Goal: Information Seeking & Learning: Learn about a topic

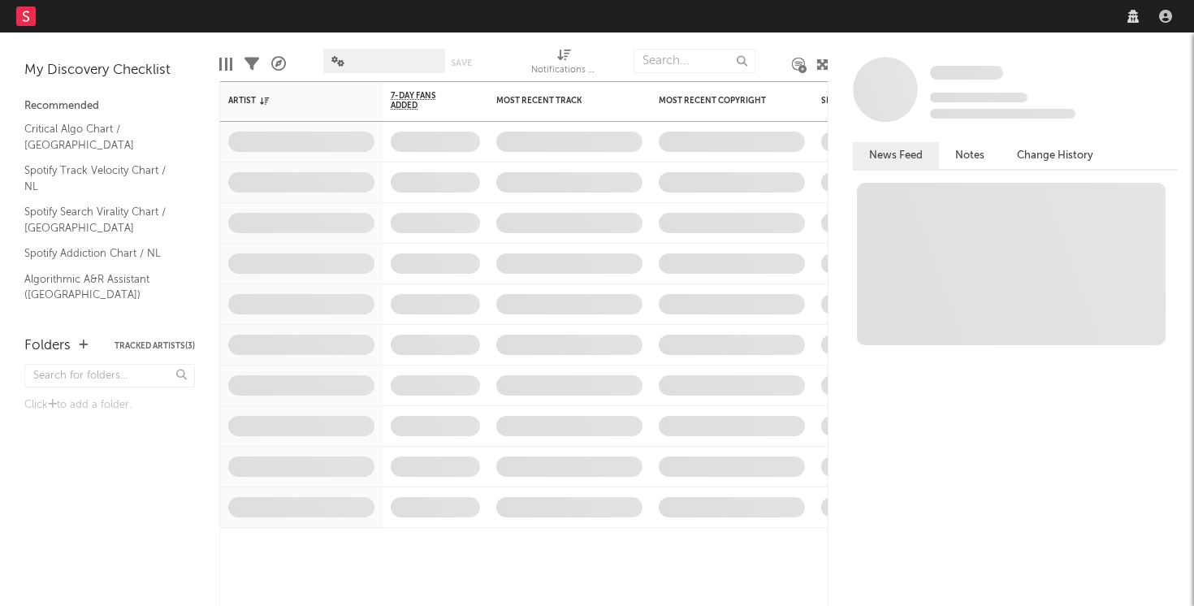
select select "recorded_music"
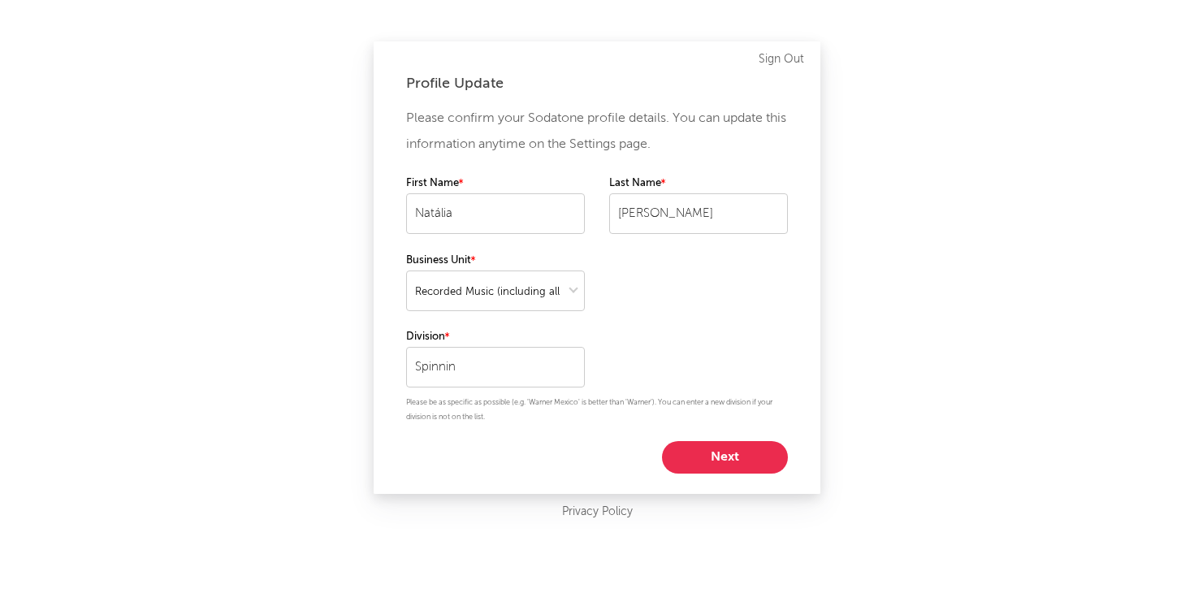
click at [717, 459] on button "Next" at bounding box center [725, 457] width 126 height 33
select select "marketing"
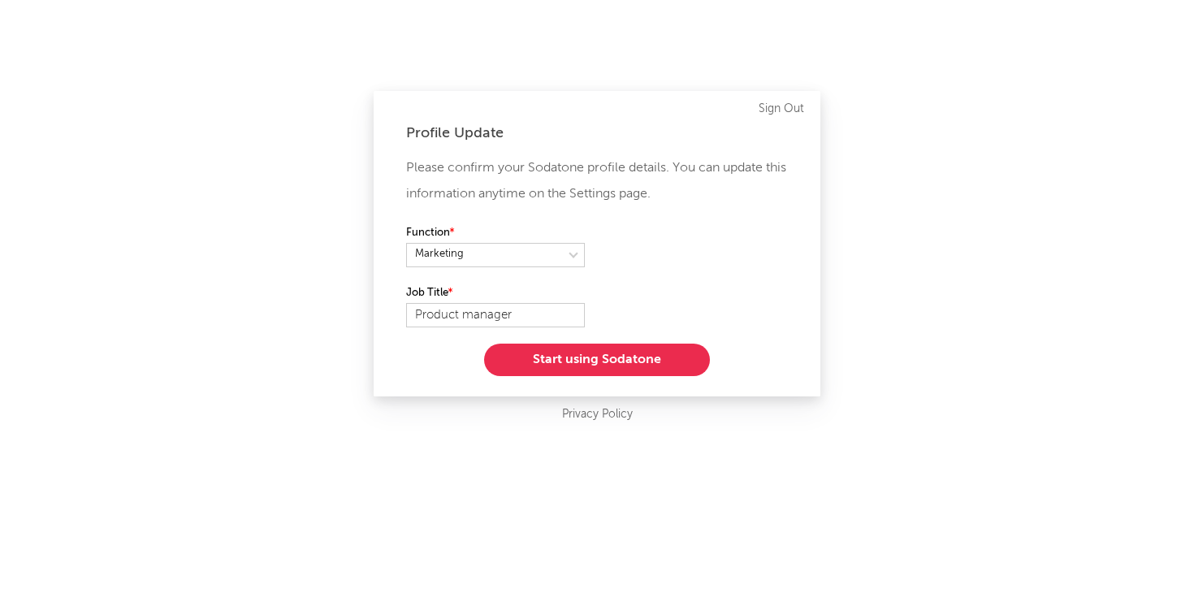
click at [579, 361] on button "Start using Sodatone" at bounding box center [597, 360] width 226 height 33
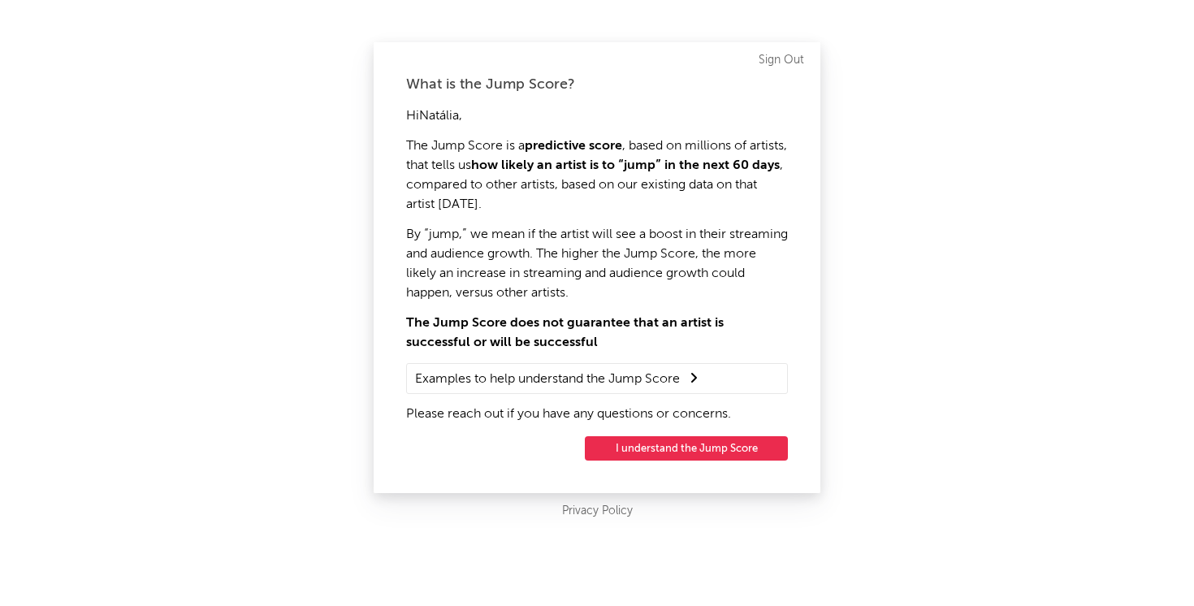
click at [624, 454] on button "I understand the Jump Score" at bounding box center [686, 448] width 203 height 24
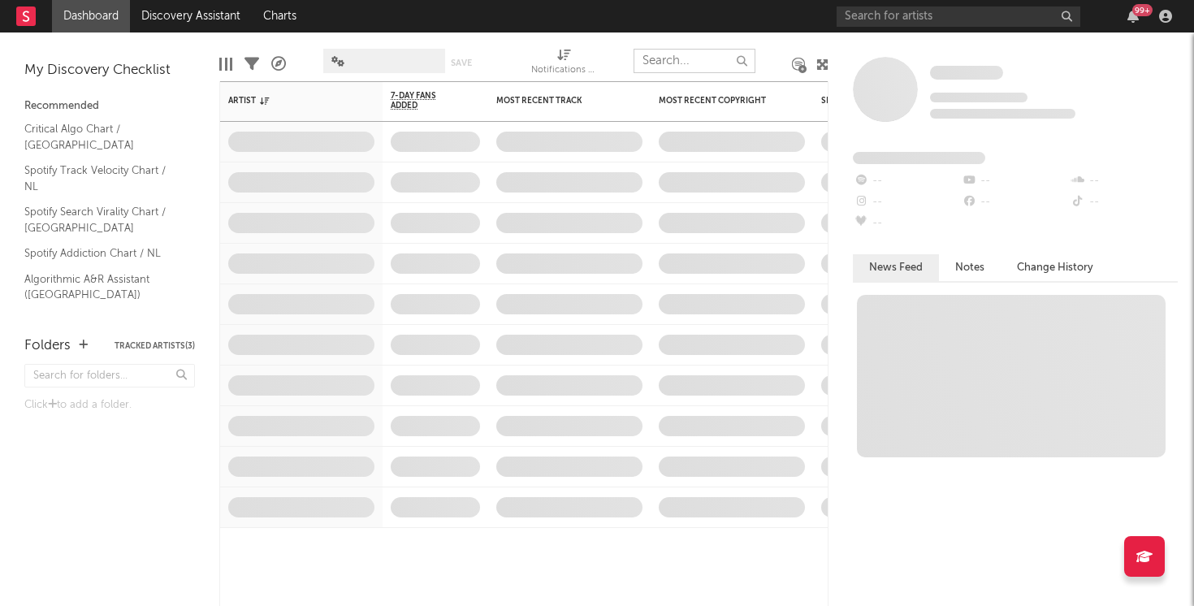
click at [696, 64] on input "text" at bounding box center [695, 61] width 122 height 24
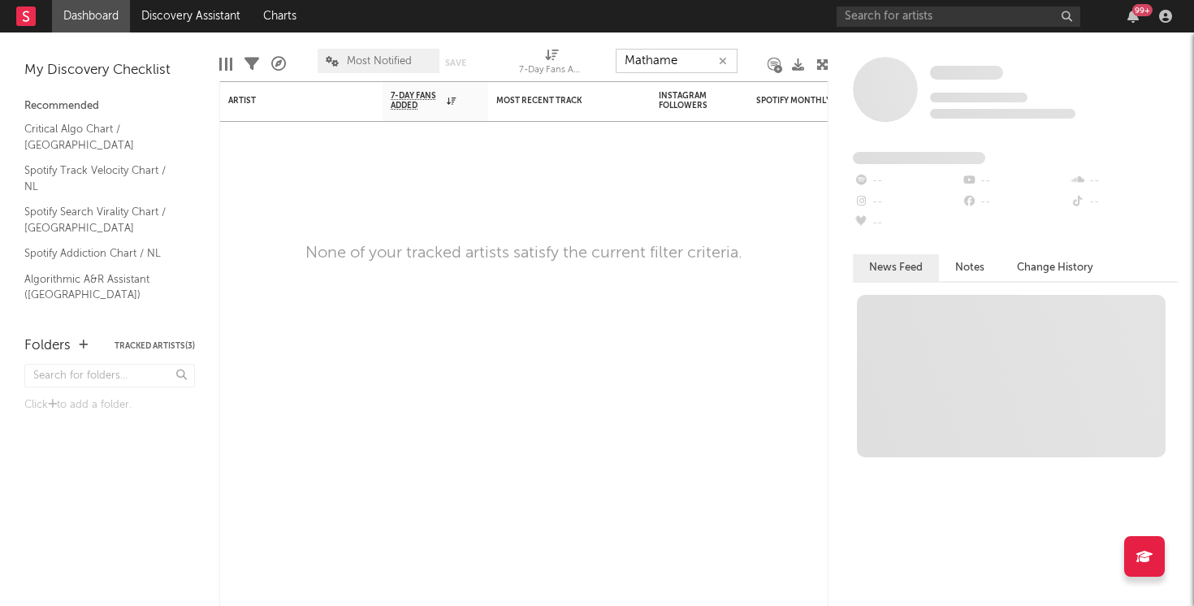
type input "Mathame"
click at [932, 19] on input "text" at bounding box center [959, 17] width 244 height 20
type input "m"
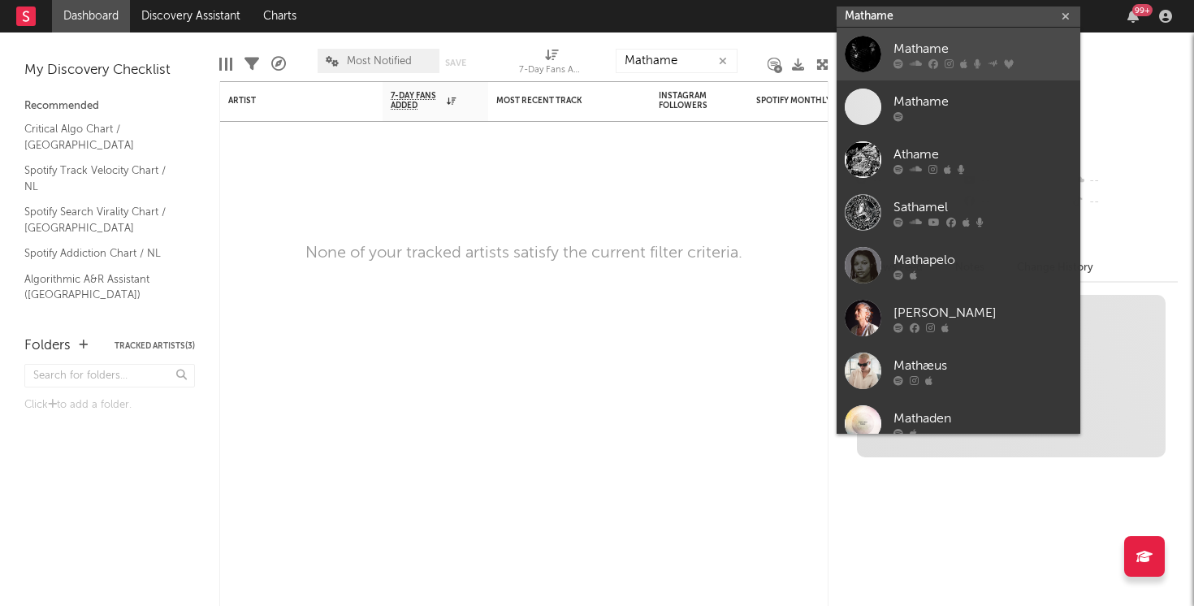
type input "Mathame"
click at [861, 59] on div at bounding box center [863, 54] width 37 height 37
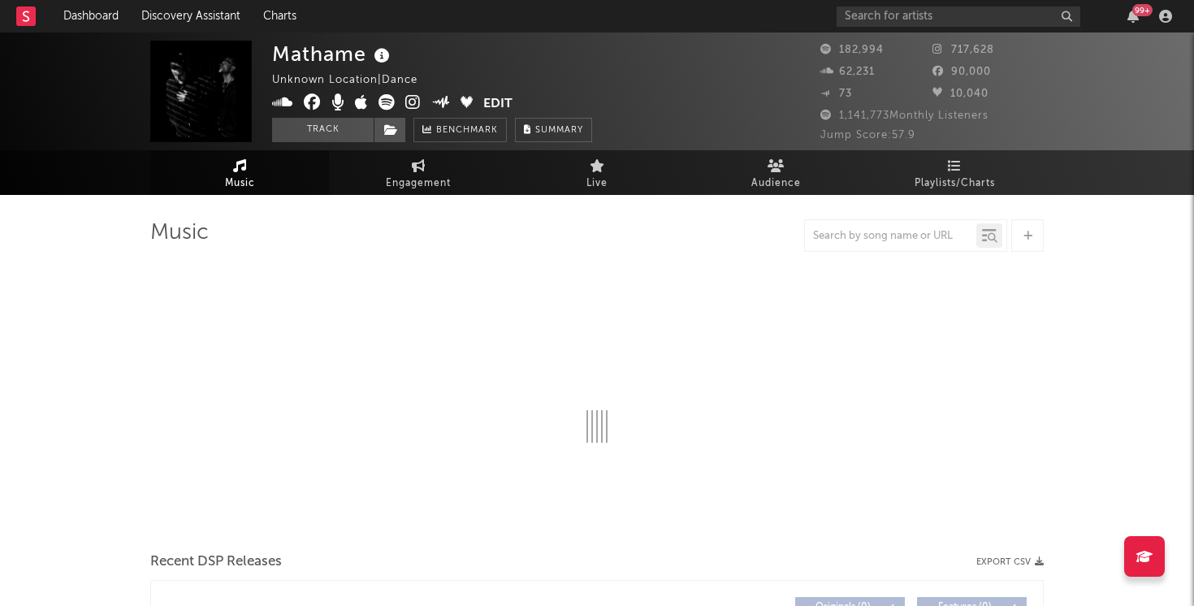
scroll to position [6, 0]
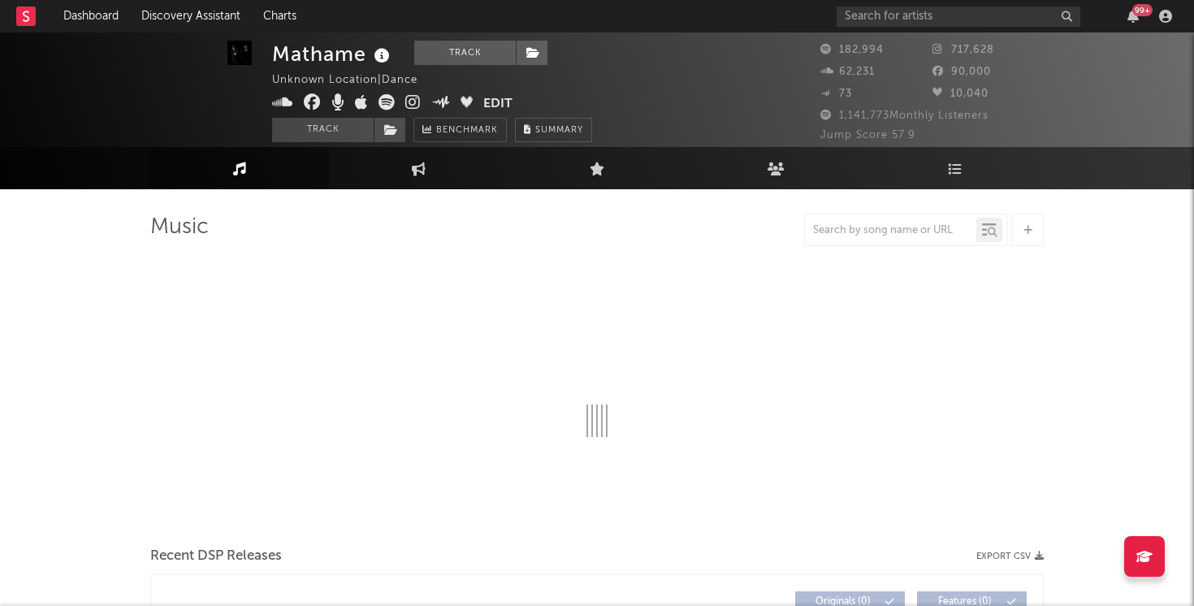
select select "6m"
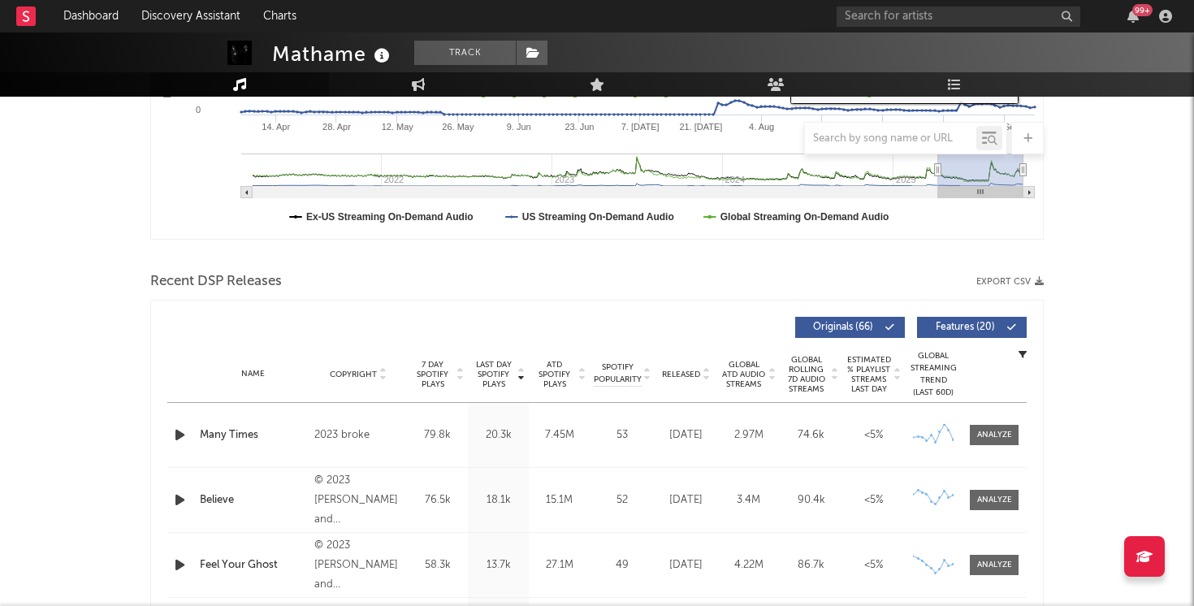
scroll to position [736, 0]
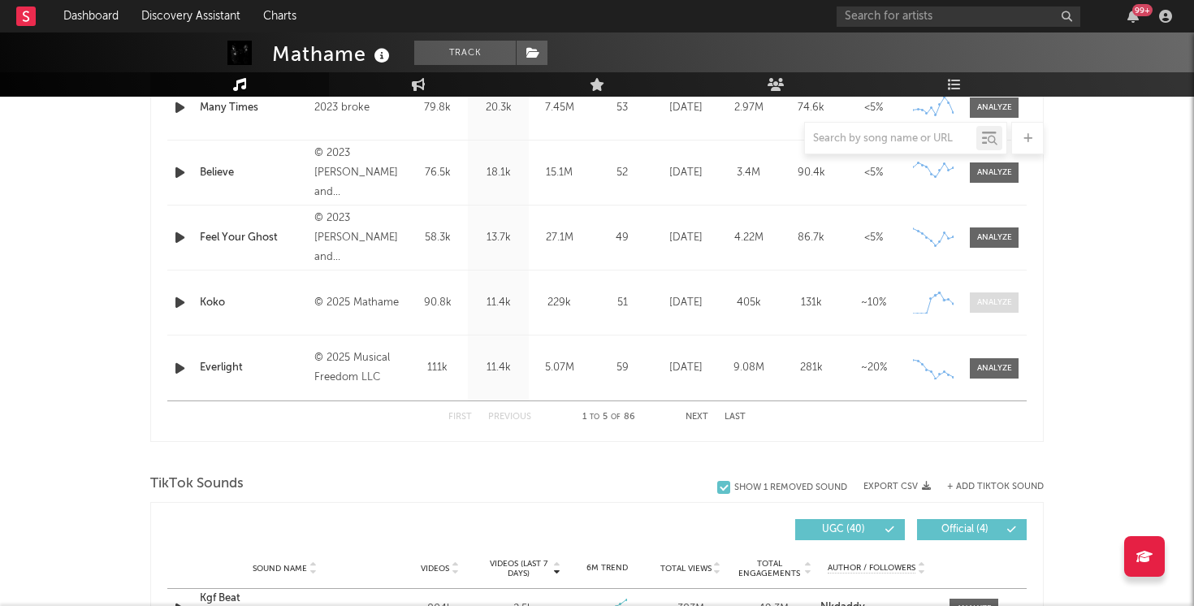
click at [1003, 304] on div at bounding box center [995, 303] width 35 height 12
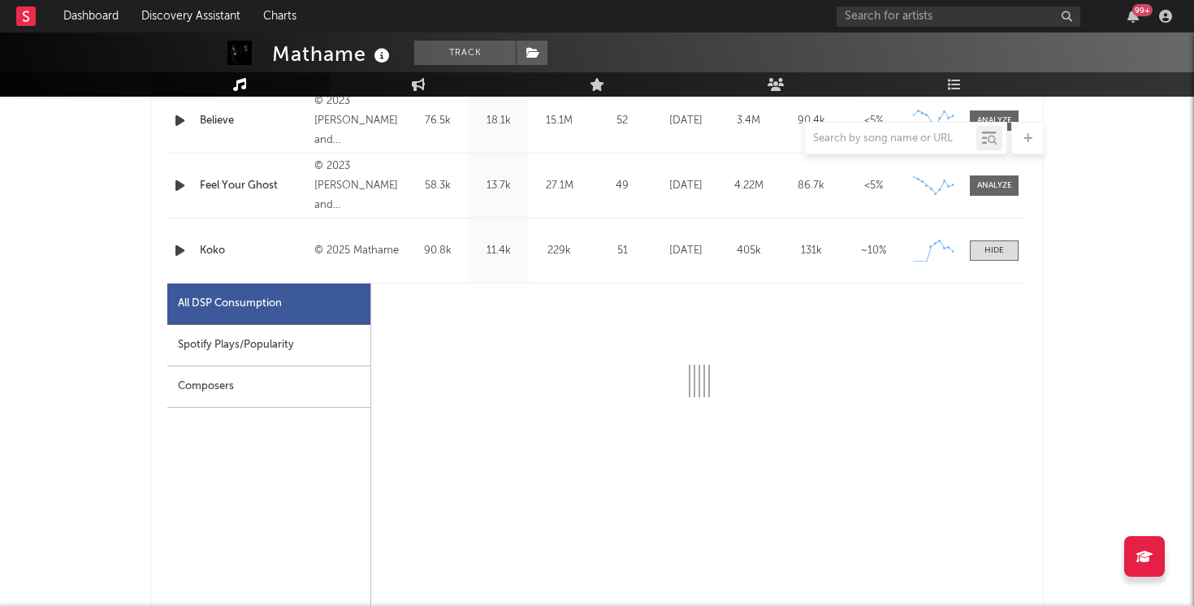
select select "1w"
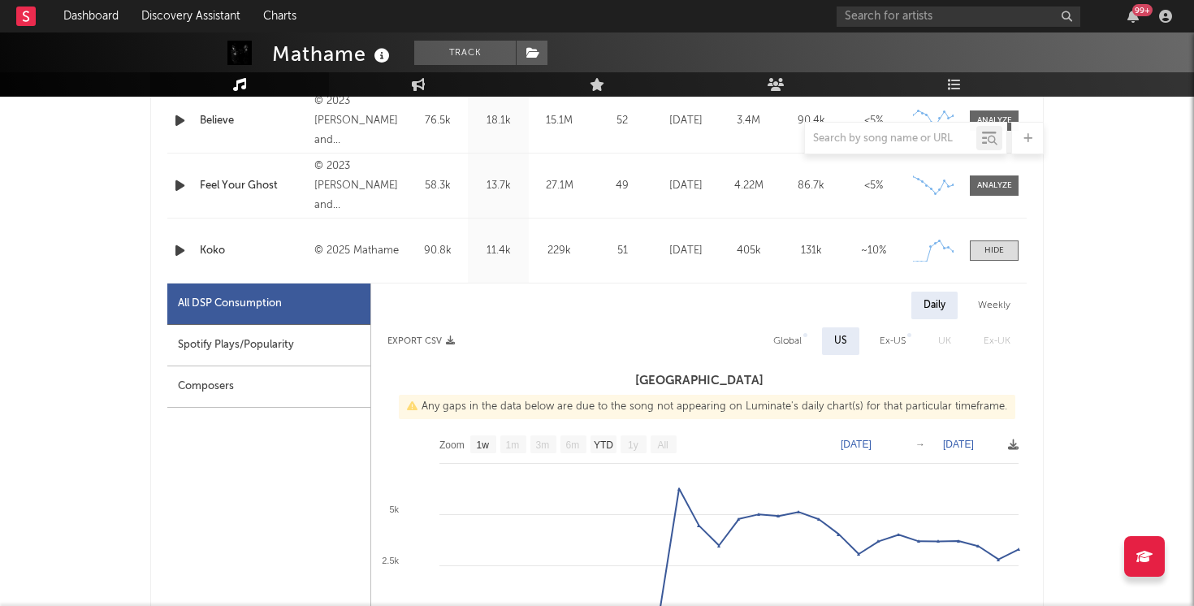
scroll to position [886, 0]
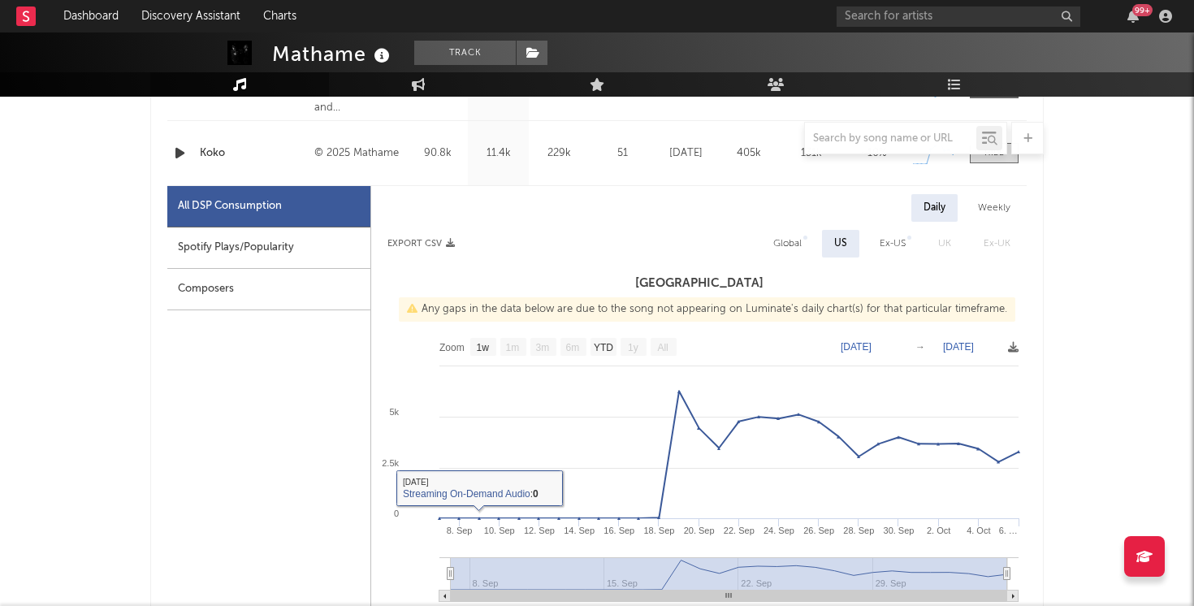
click at [236, 259] on div "Spotify Plays/Popularity" at bounding box center [268, 248] width 203 height 41
select select "1w"
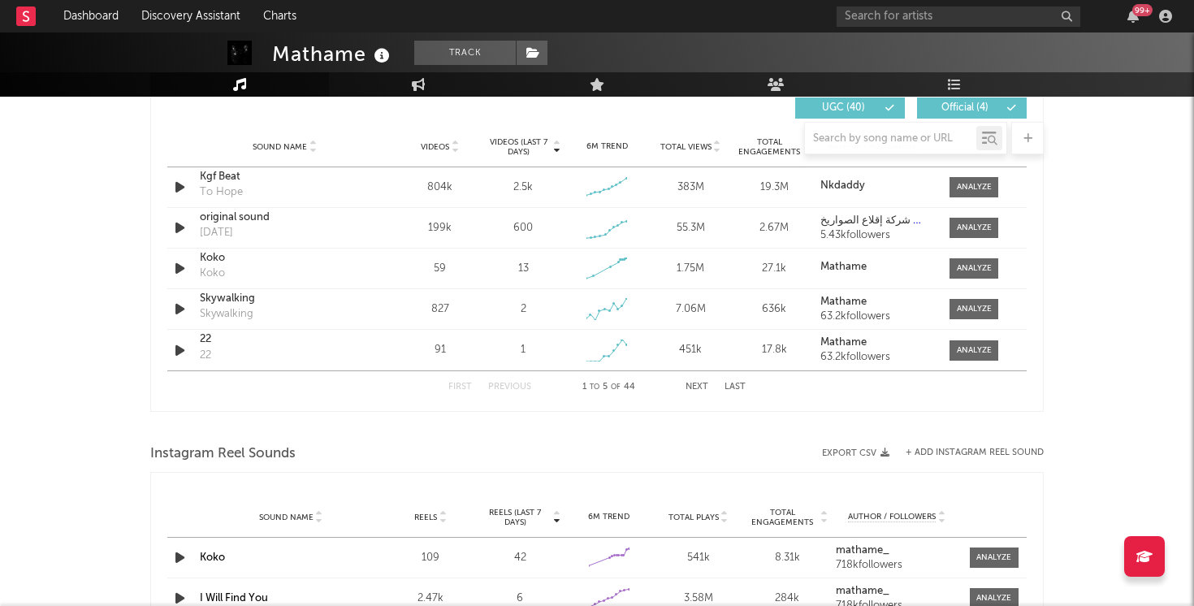
scroll to position [1887, 0]
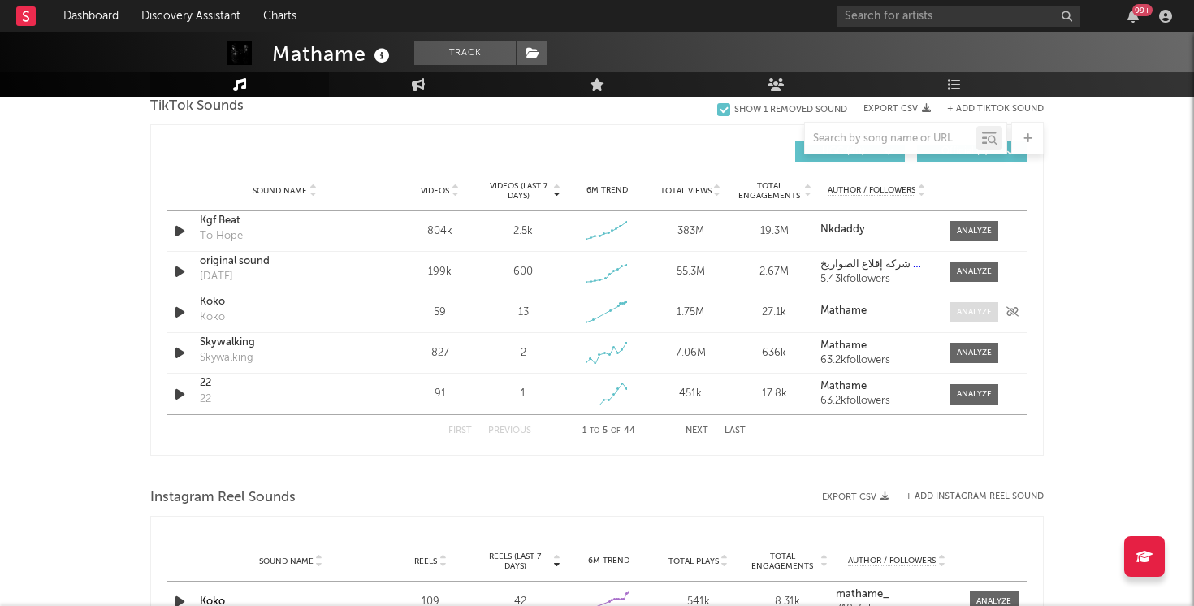
click at [965, 306] on span at bounding box center [974, 312] width 49 height 20
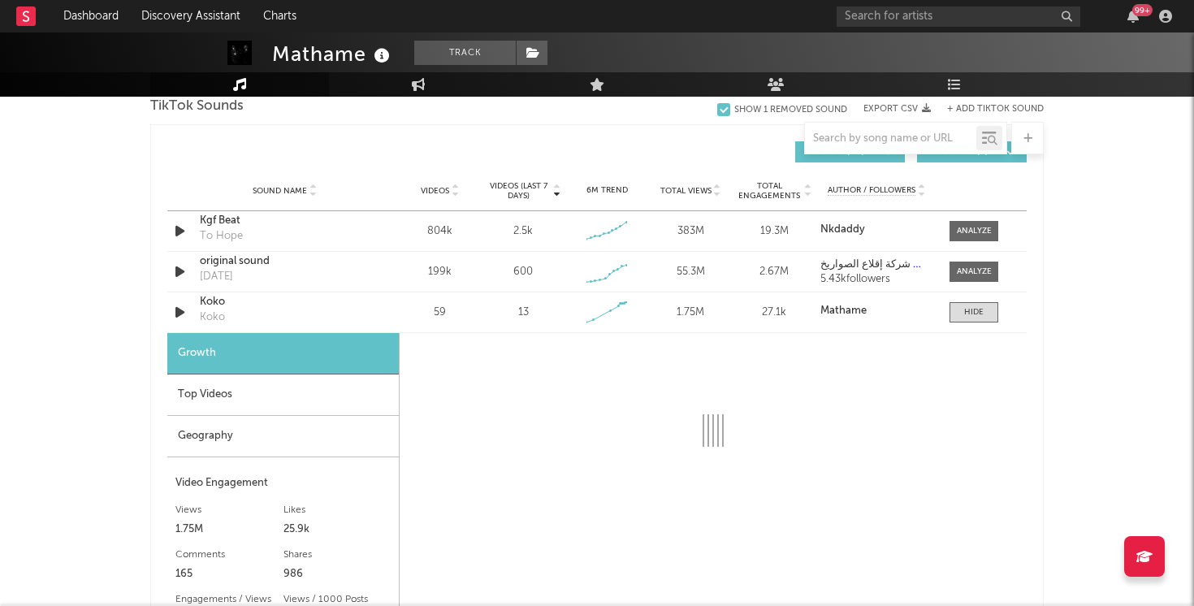
select select "1w"
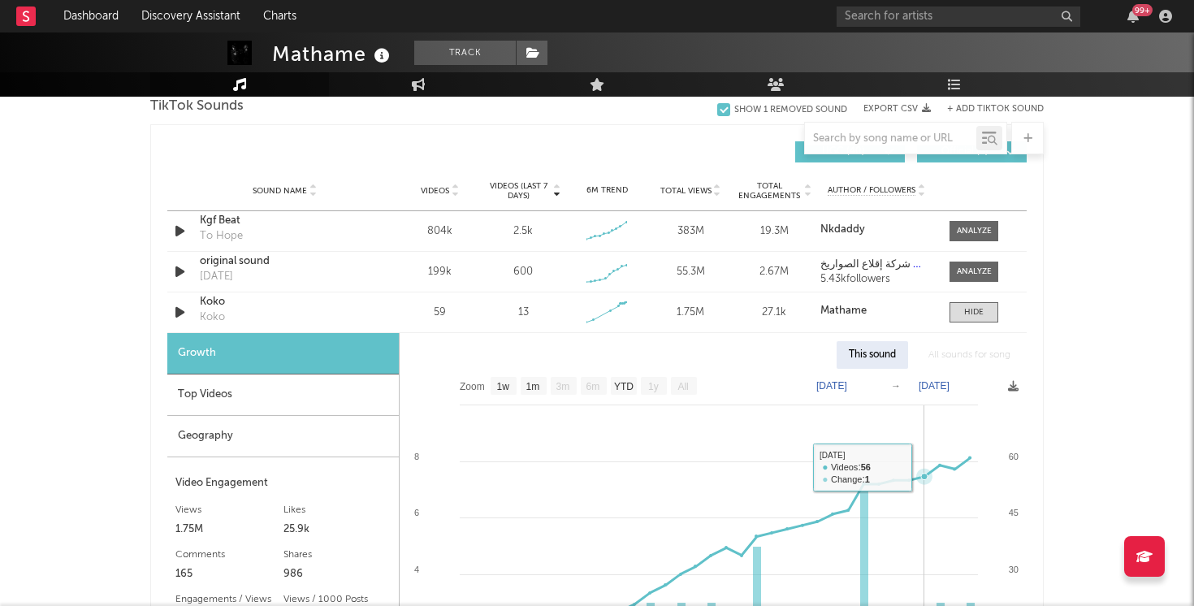
click at [924, 476] on icon at bounding box center [924, 477] width 7 height 7
click at [374, 401] on div "Top Videos" at bounding box center [283, 395] width 232 height 41
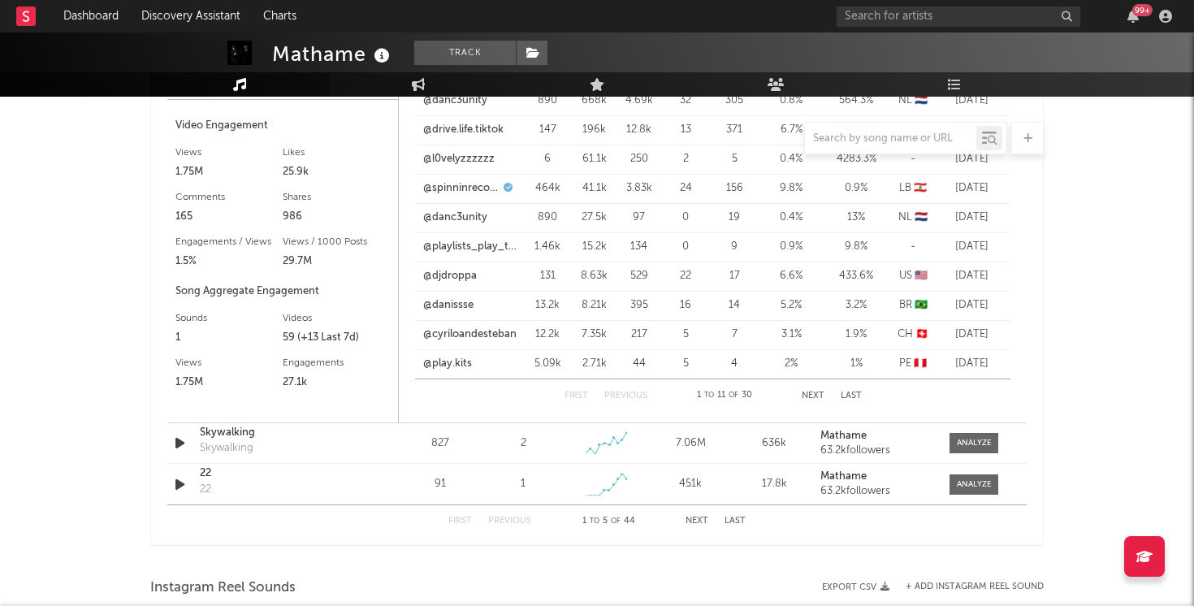
scroll to position [2233, 0]
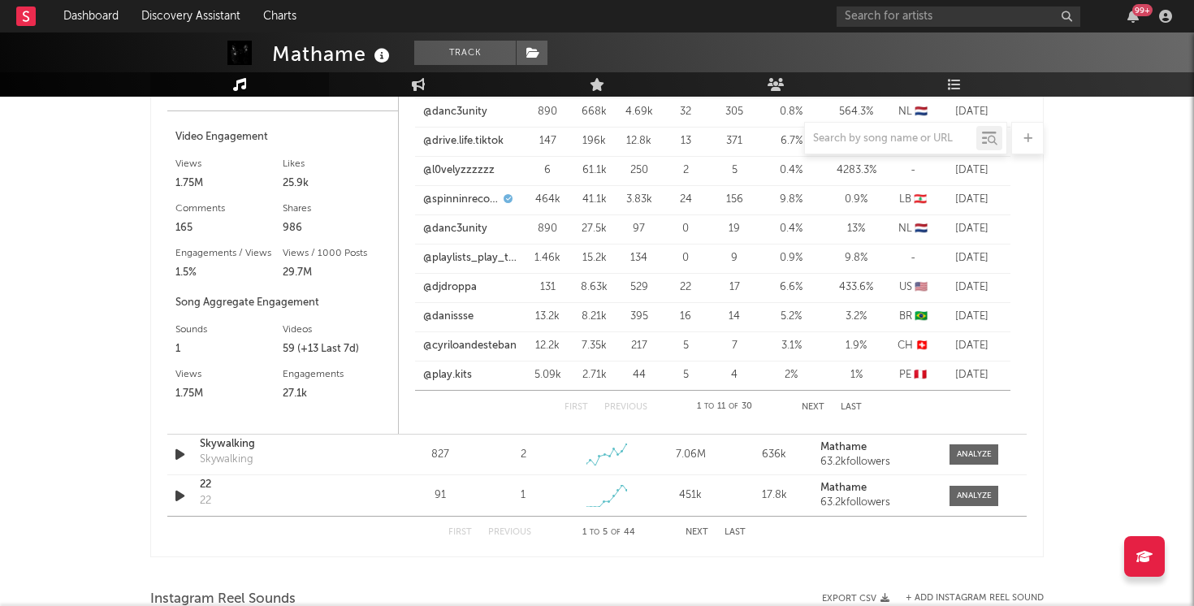
click at [820, 405] on button "Next" at bounding box center [813, 407] width 23 height 9
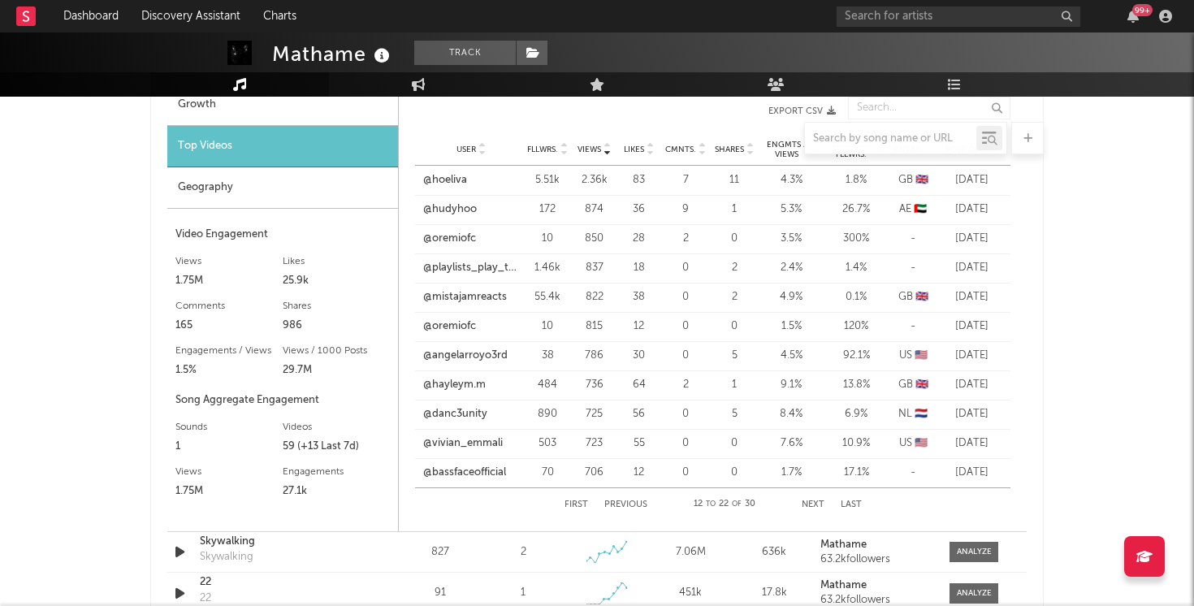
scroll to position [2160, 0]
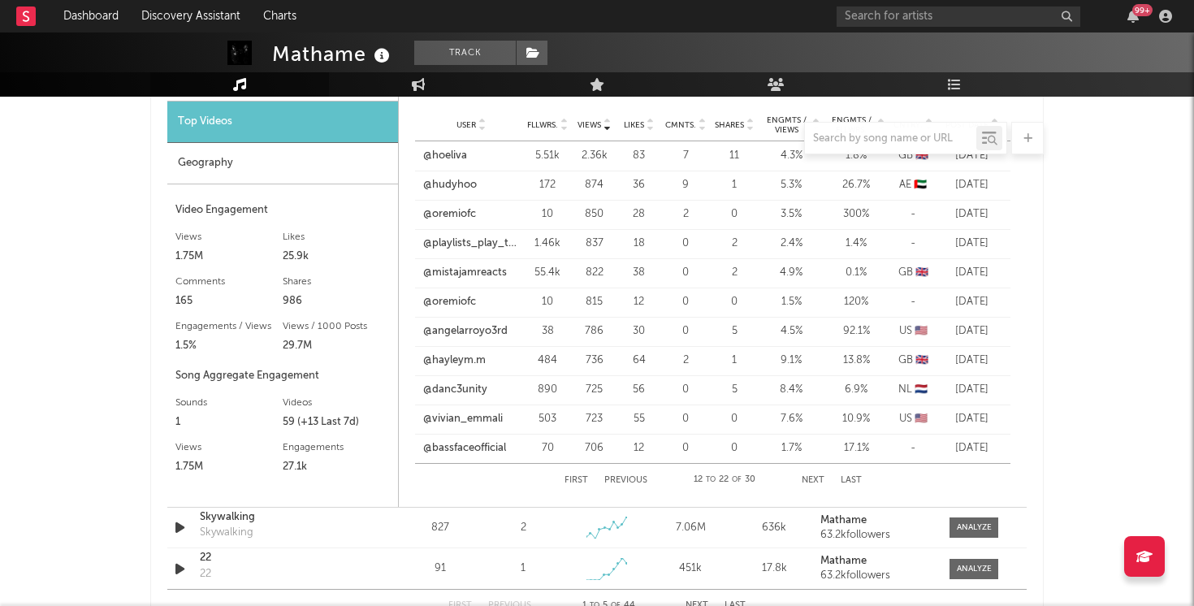
click at [809, 482] on button "Next" at bounding box center [813, 480] width 23 height 9
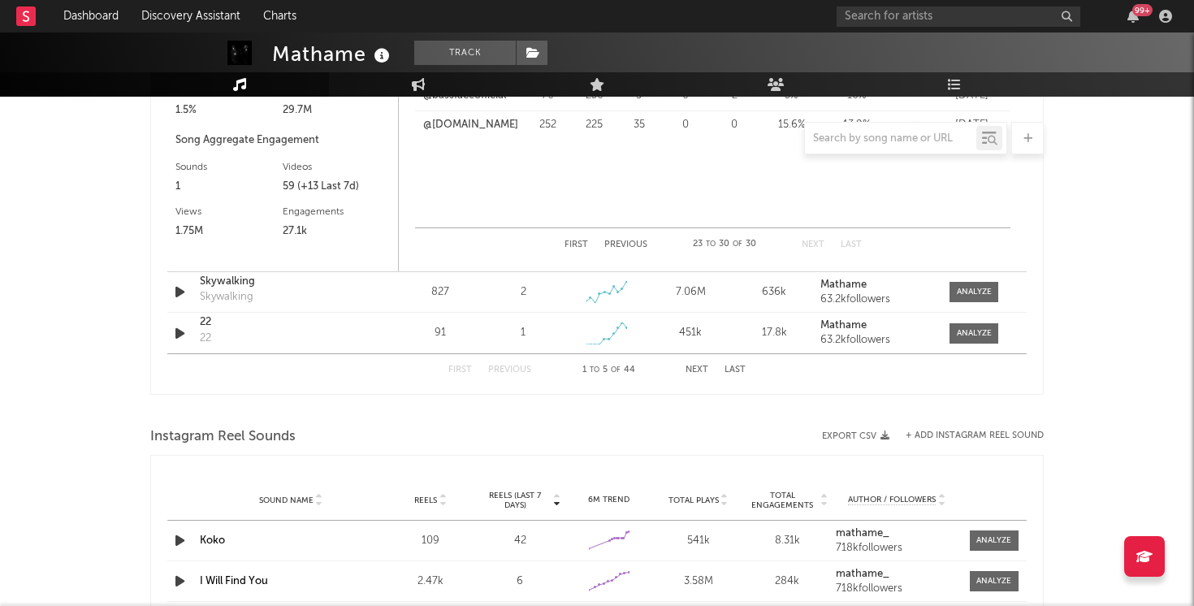
scroll to position [2422, 0]
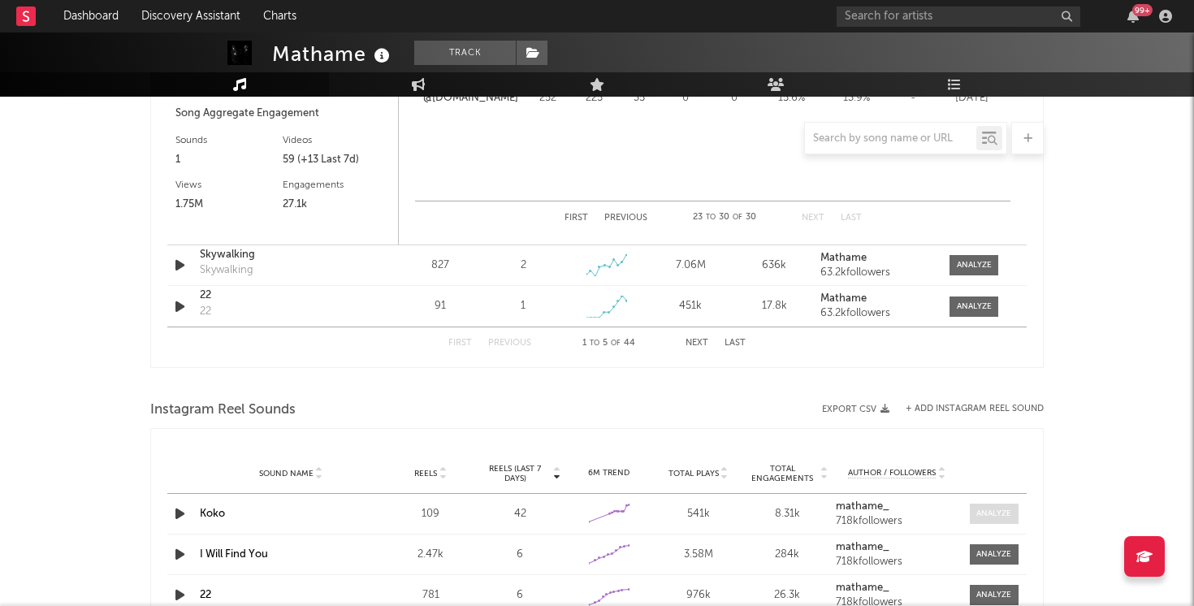
click at [985, 514] on div at bounding box center [994, 514] width 35 height 12
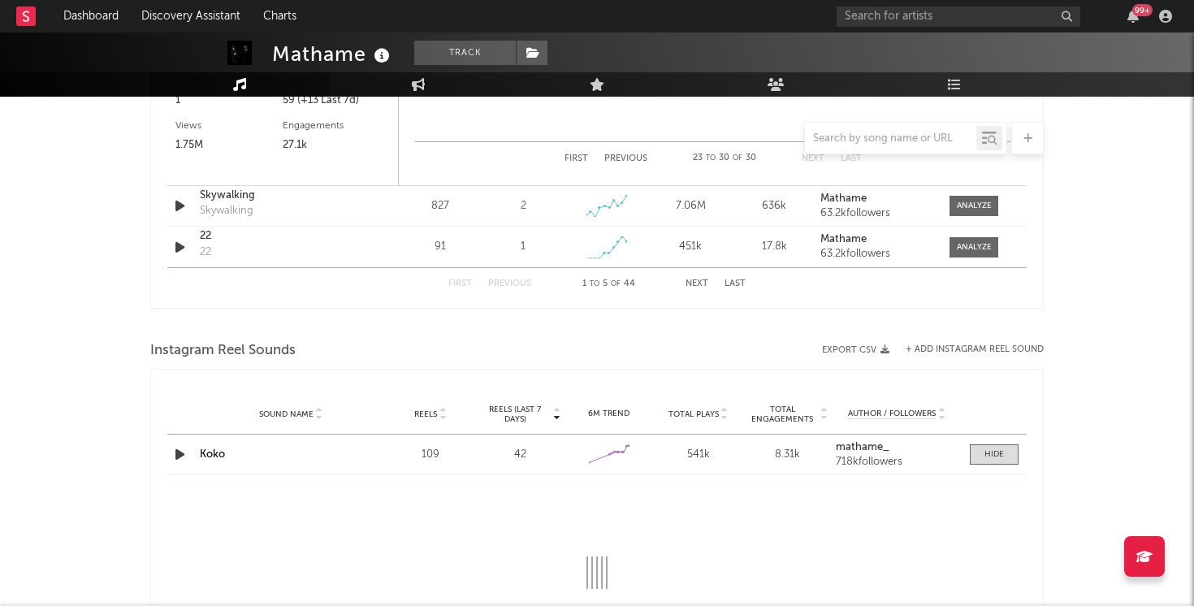
select select "1w"
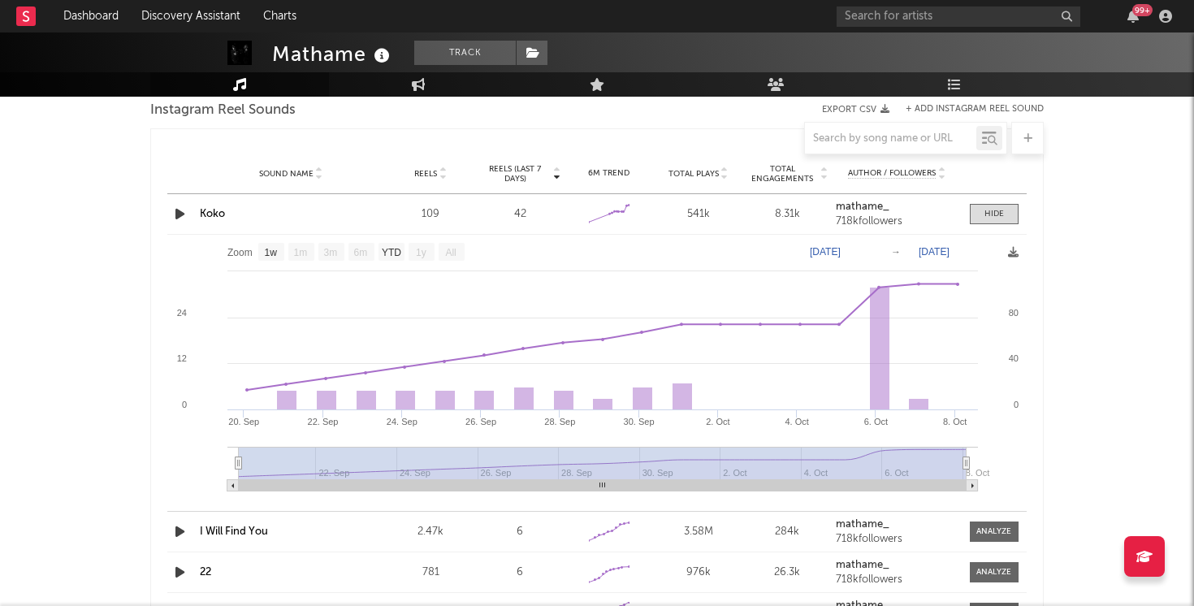
scroll to position [2754, 0]
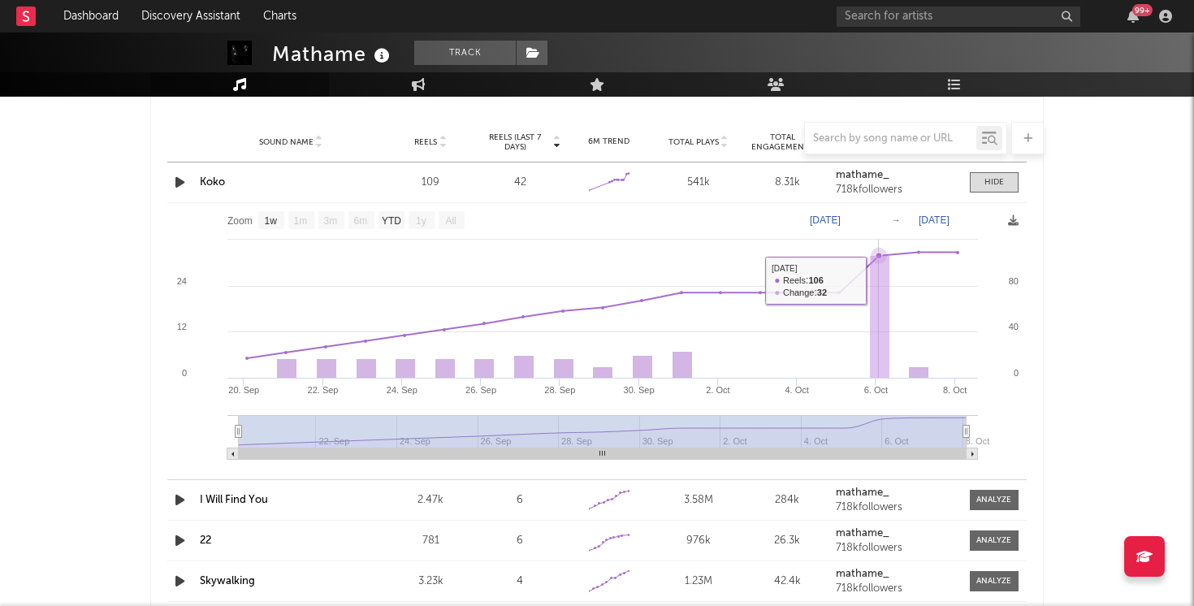
click at [883, 282] on rect at bounding box center [880, 317] width 20 height 123
